Goal: Transaction & Acquisition: Obtain resource

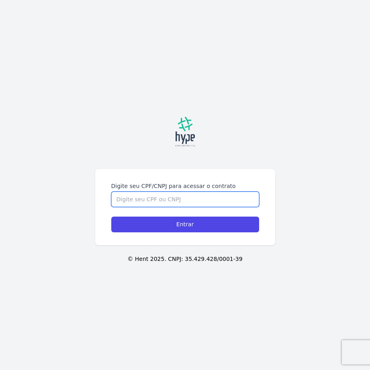
click at [210, 201] on input "Digite seu CPF/CNPJ para acessar o contrato" at bounding box center [185, 198] width 148 height 15
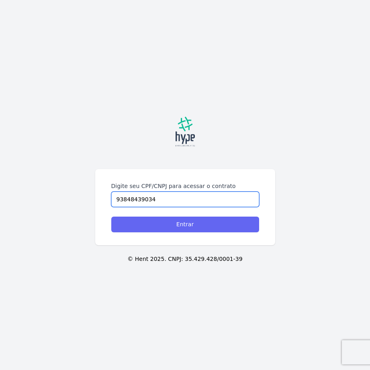
type input "93848439034"
click at [181, 224] on input "Entrar" at bounding box center [185, 224] width 148 height 16
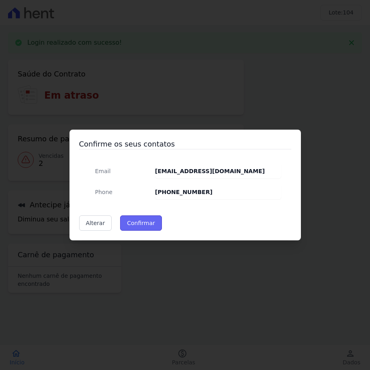
click at [142, 218] on button "Confirmar" at bounding box center [141, 222] width 42 height 15
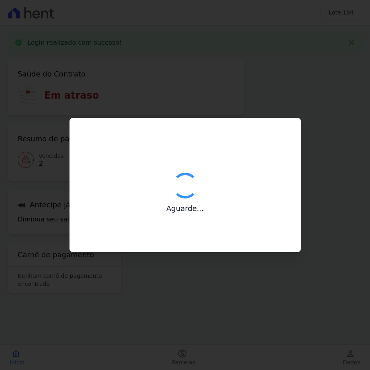
type input "Contatos confirmados com sucesso."
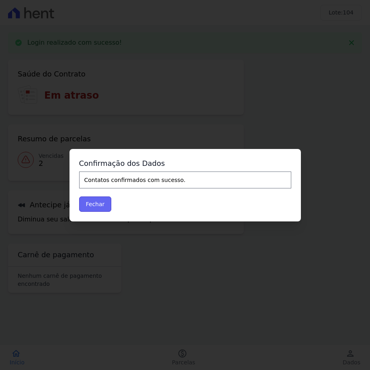
click at [85, 210] on button "Fechar" at bounding box center [95, 203] width 33 height 15
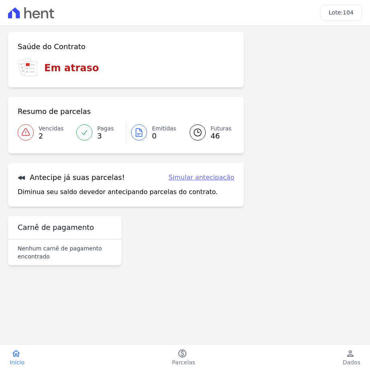
click at [44, 128] on span "Vencidas" at bounding box center [51, 128] width 25 height 8
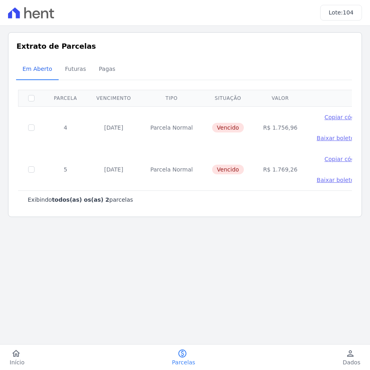
click at [320, 138] on span "Baixar boleto" at bounding box center [335, 138] width 37 height 6
click at [317, 140] on span "Baixar boleto" at bounding box center [335, 138] width 37 height 6
click at [321, 181] on span "Baixar boleto" at bounding box center [335, 180] width 37 height 6
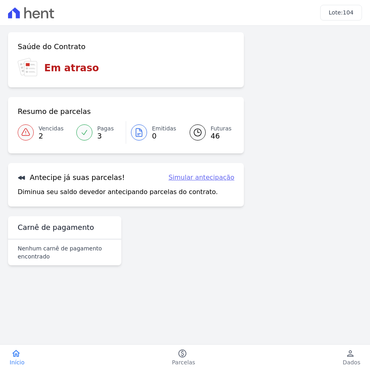
click at [44, 129] on span "Vencidas" at bounding box center [51, 128] width 25 height 8
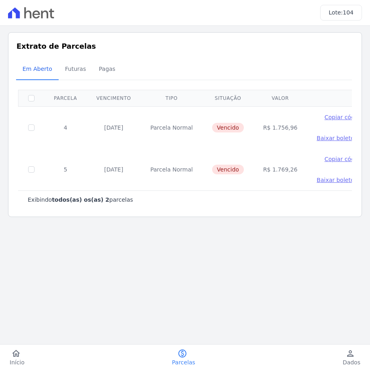
click at [320, 137] on span "Baixar boleto" at bounding box center [335, 138] width 37 height 6
